Goal: Task Accomplishment & Management: Use online tool/utility

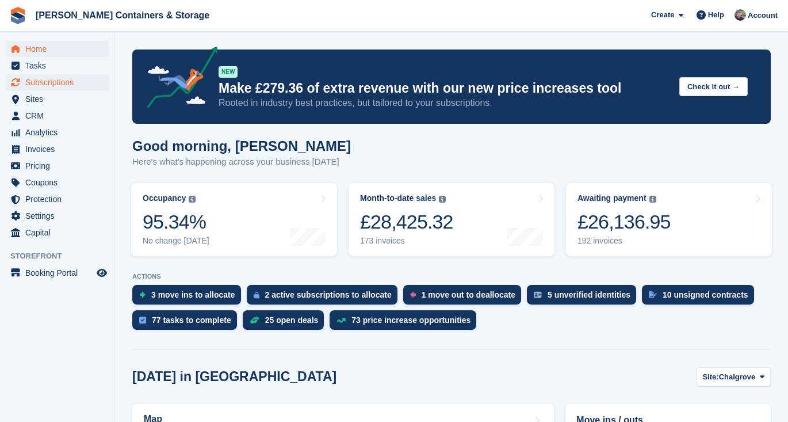
click at [65, 78] on span "Subscriptions" at bounding box center [59, 82] width 69 height 16
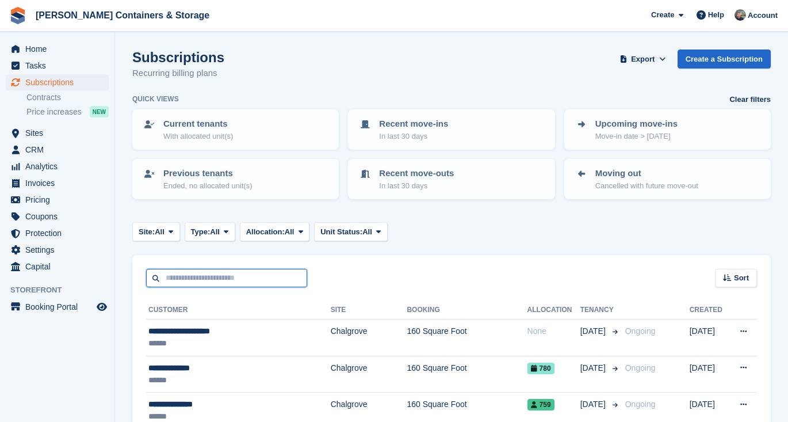
click at [180, 269] on input "text" at bounding box center [226, 278] width 161 height 19
type input "********"
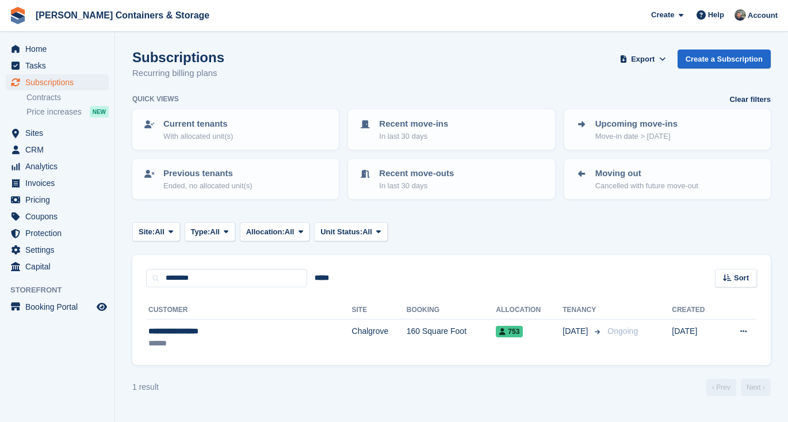
click at [48, 88] on span "Subscriptions" at bounding box center [59, 82] width 69 height 16
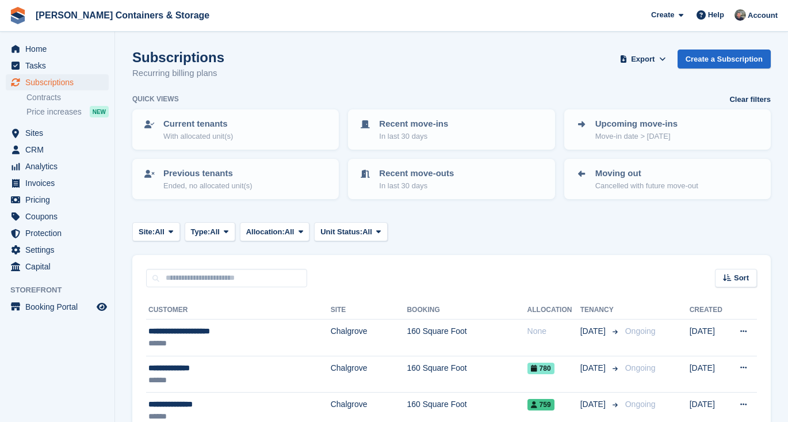
click at [159, 230] on span "All" at bounding box center [160, 232] width 10 height 12
click at [166, 269] on link "Chalgrove" at bounding box center [187, 279] width 100 height 21
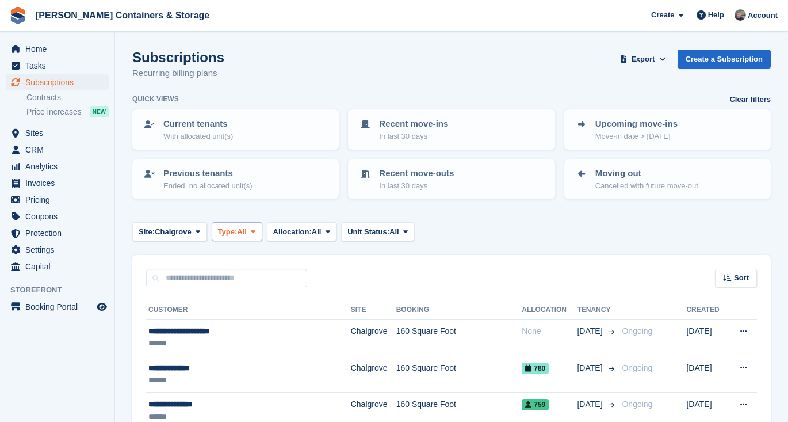
click at [219, 234] on button "Type: All" at bounding box center [237, 231] width 51 height 19
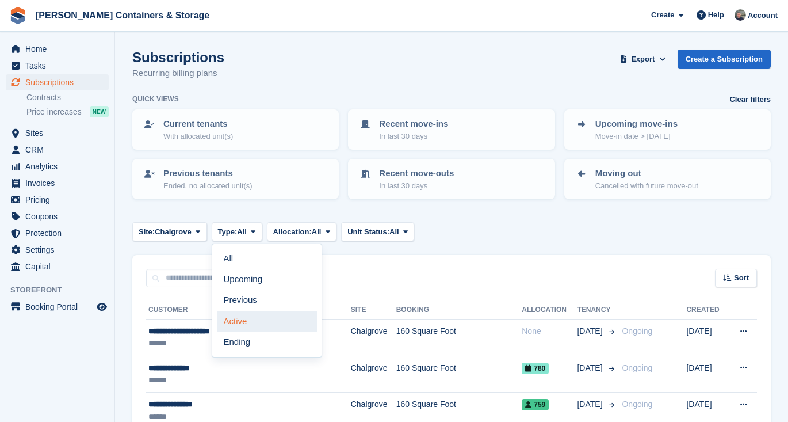
click at [244, 318] on link "Active" at bounding box center [267, 321] width 100 height 21
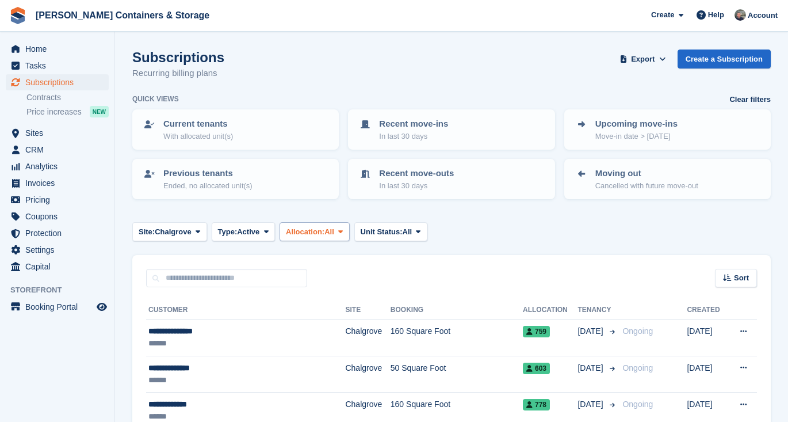
click at [335, 239] on button "Allocation: All" at bounding box center [315, 231] width 70 height 19
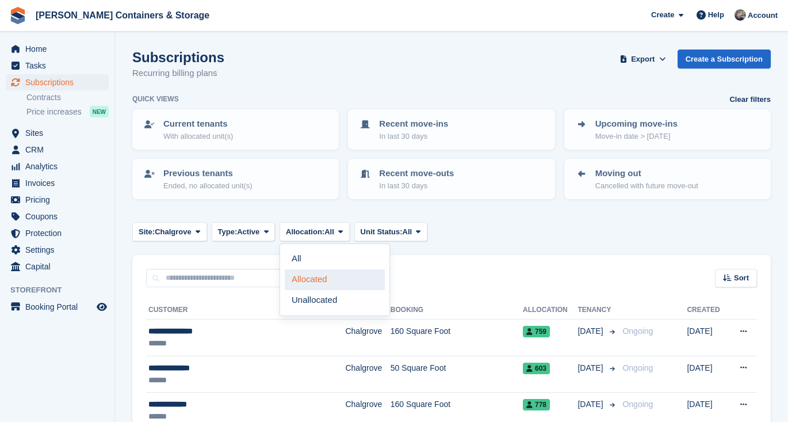
click at [337, 279] on link "Allocated" at bounding box center [335, 279] width 100 height 21
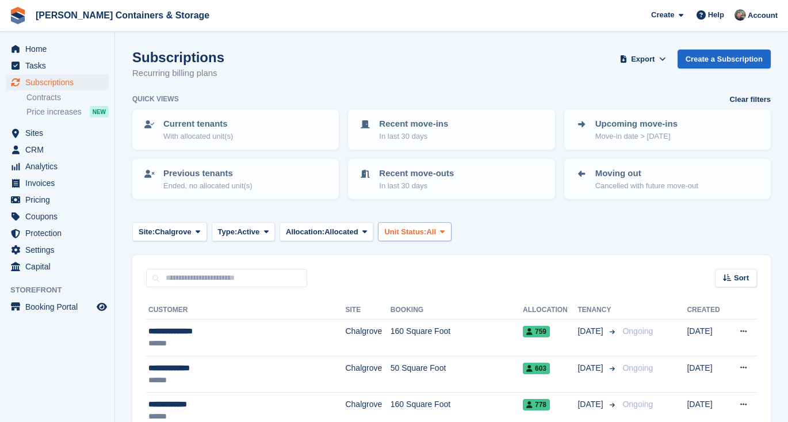
click at [416, 230] on span "Unit Status:" at bounding box center [405, 232] width 42 height 12
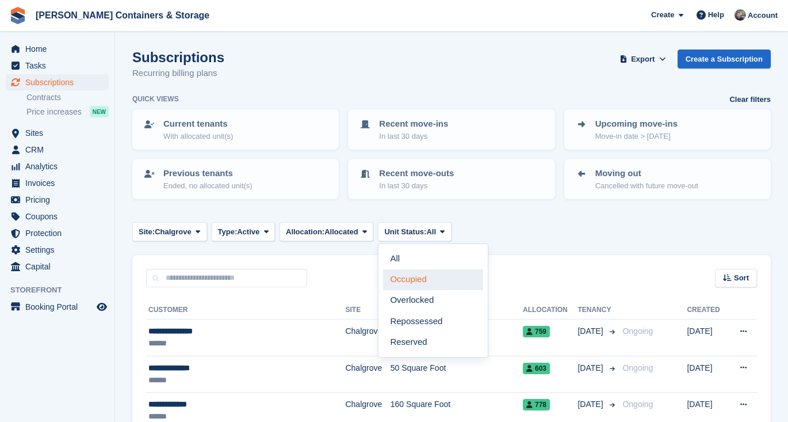
click at [451, 279] on link "Occupied" at bounding box center [433, 279] width 100 height 21
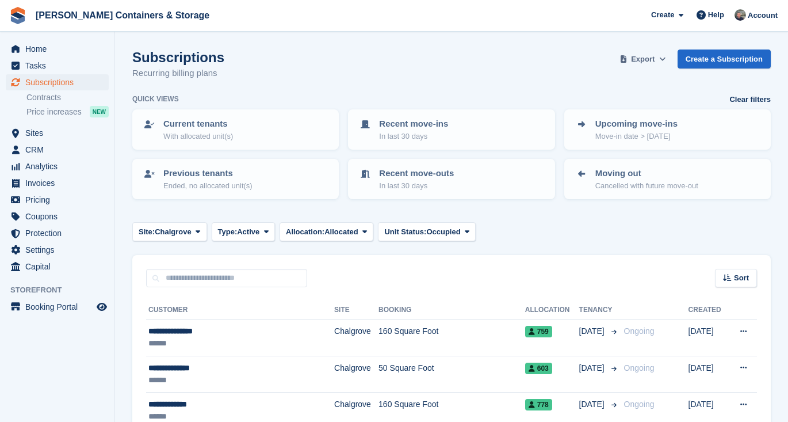
click at [642, 59] on span "Export" at bounding box center [643, 59] width 24 height 12
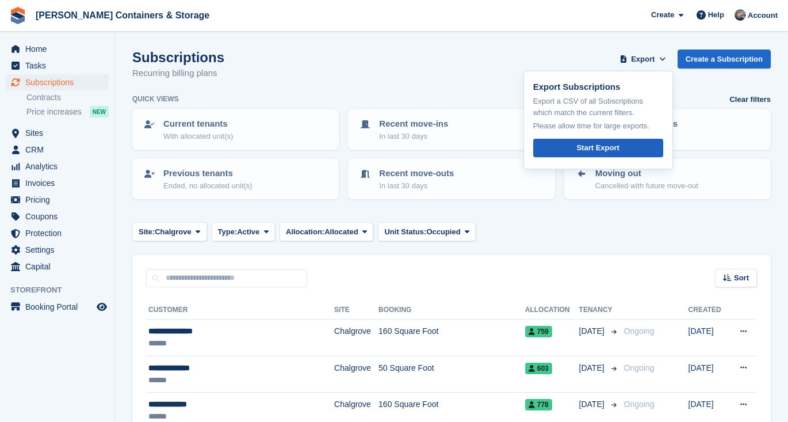
click at [616, 146] on div "Start Export" at bounding box center [597, 148] width 43 height 12
click at [33, 82] on span "Subscriptions" at bounding box center [59, 82] width 69 height 16
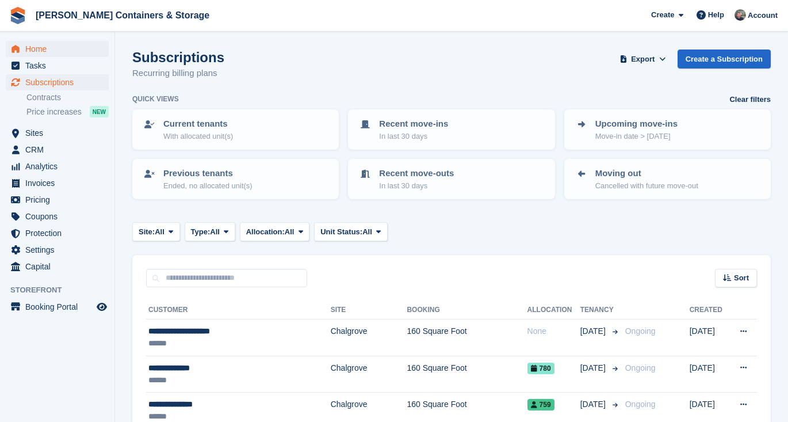
click at [90, 47] on span "Home" at bounding box center [59, 49] width 69 height 16
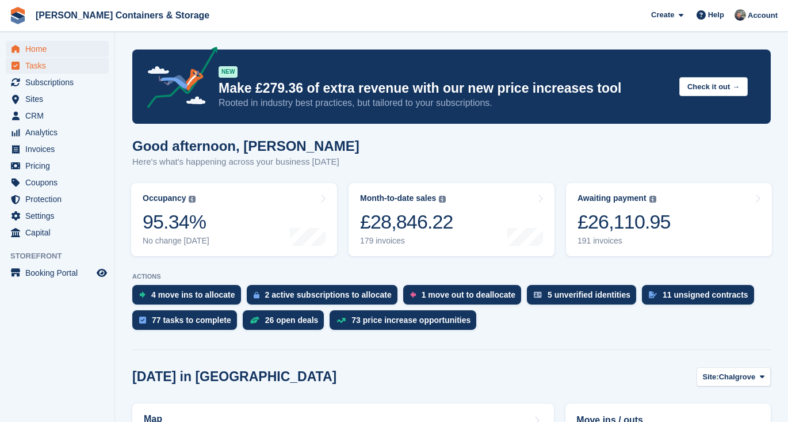
click at [55, 63] on span "Tasks" at bounding box center [59, 66] width 69 height 16
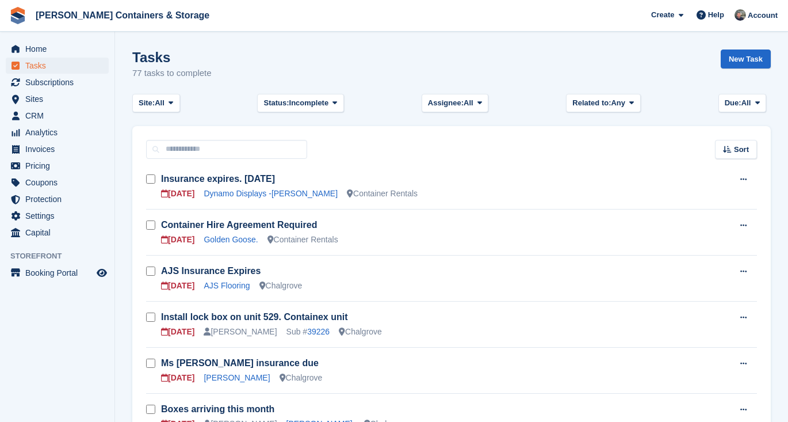
click at [296, 93] on div "Tasks 77 tasks to complete New Task" at bounding box center [451, 71] width 639 height 44
click at [459, 96] on button "Assignee: All" at bounding box center [455, 103] width 67 height 19
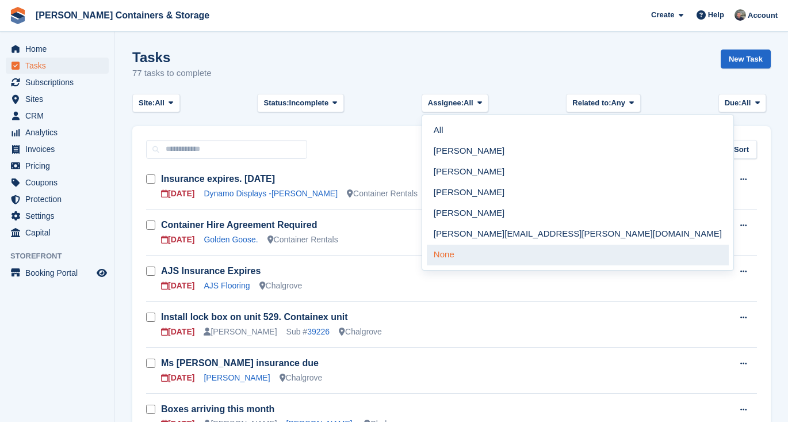
click at [439, 259] on link "None" at bounding box center [578, 254] width 302 height 21
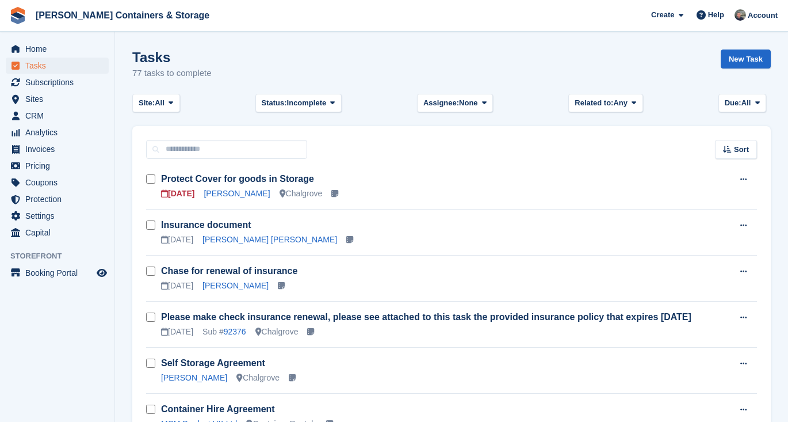
click at [477, 105] on span "None" at bounding box center [468, 103] width 19 height 12
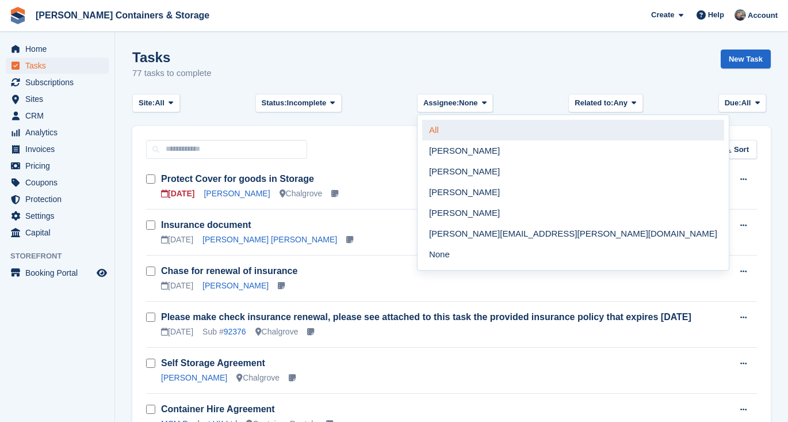
click at [477, 131] on link "All" at bounding box center [573, 130] width 302 height 21
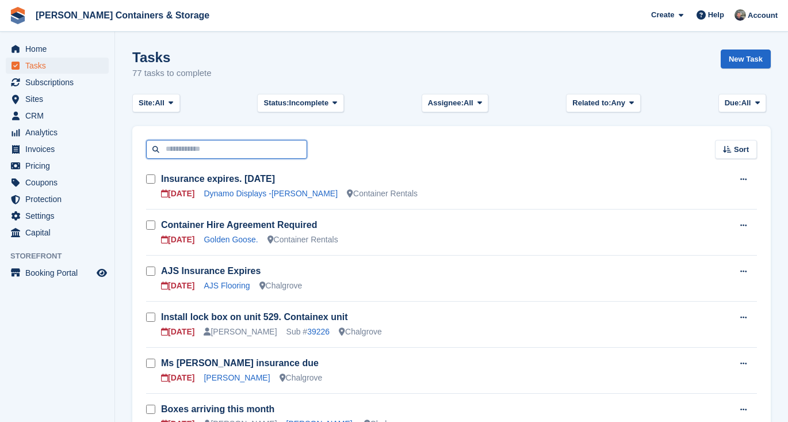
click at [232, 150] on input "text" at bounding box center [226, 149] width 161 height 19
type input "*****"
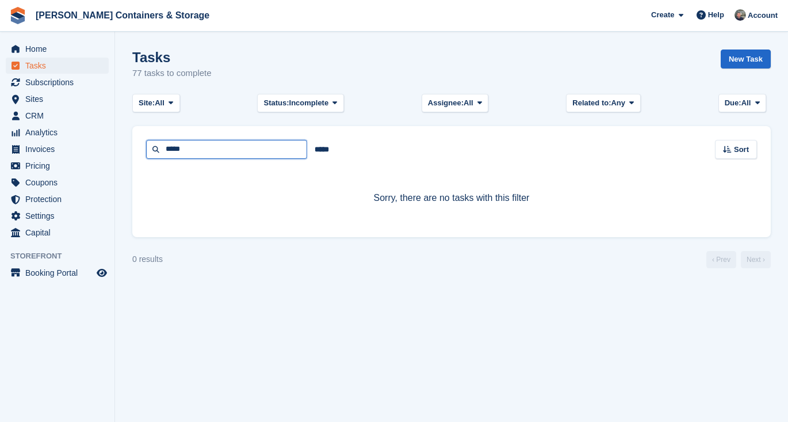
click at [232, 150] on input "*****" at bounding box center [226, 149] width 161 height 19
type input "****"
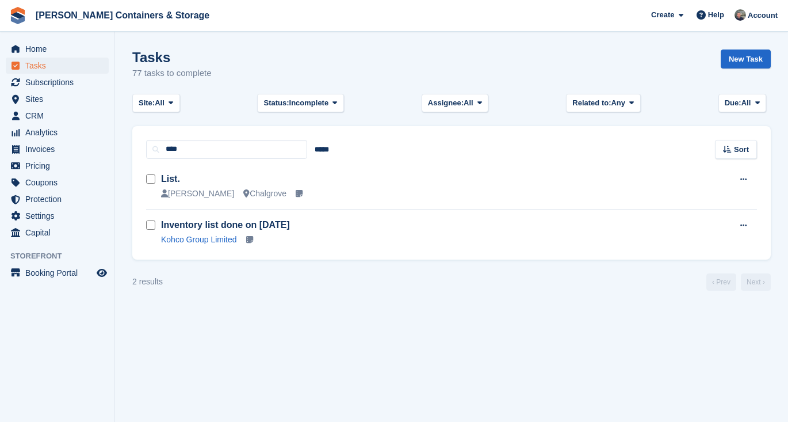
click at [223, 178] on h3 "List." at bounding box center [418, 179] width 514 height 13
click at [174, 179] on link "List." at bounding box center [170, 179] width 19 height 10
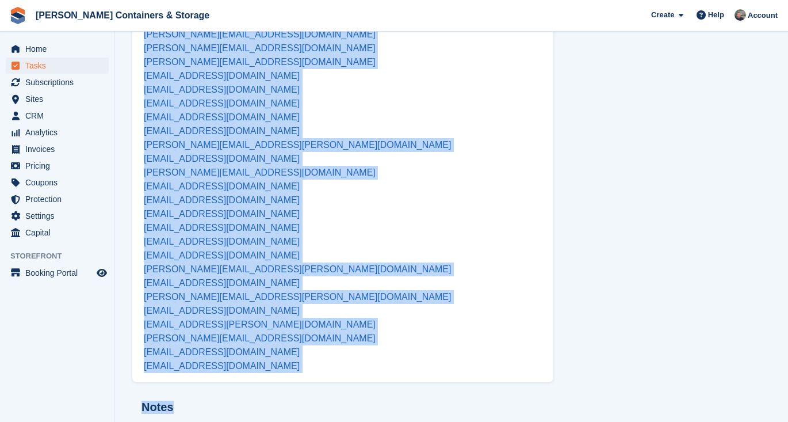
scroll to position [474, 0]
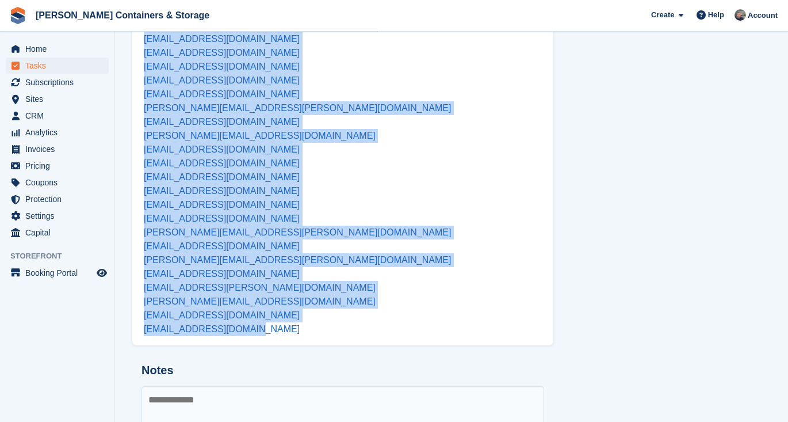
drag, startPoint x: 138, startPoint y: 124, endPoint x: 321, endPoint y: 342, distance: 285.0
copy div "WTaylor@Martin-baker.co.uk leanne@ecologybydesign.co.uk Dan.Arnett@operabeds.co…"
click at [37, 50] on span "Home" at bounding box center [59, 49] width 69 height 16
